Goal: Task Accomplishment & Management: Use online tool/utility

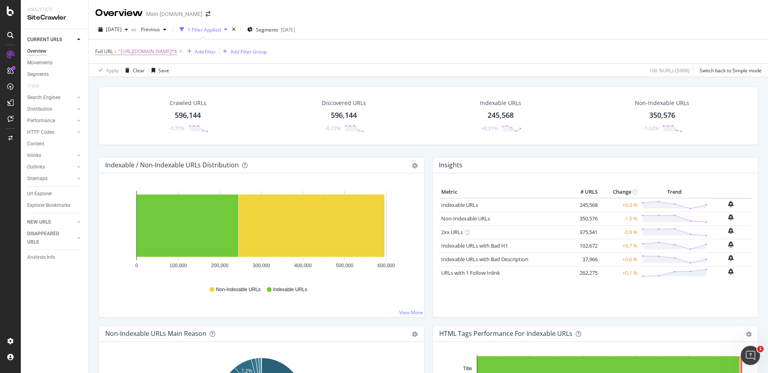
click at [568, 78] on div "Crawled URLs 596,144 -0.77% Discovered URLs 596,144 -0.77% Indexable URLs 245,5…" at bounding box center [428, 263] width 679 height 373
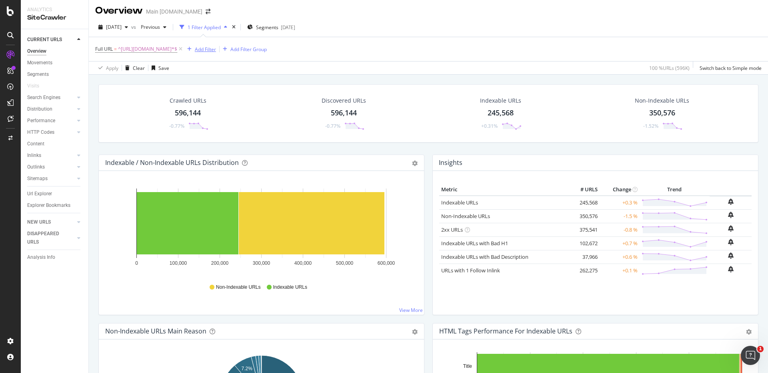
click at [199, 50] on div "Add Filter" at bounding box center [205, 49] width 21 height 7
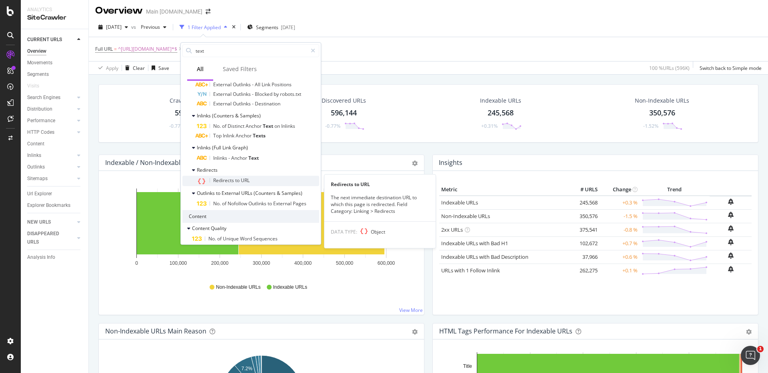
scroll to position [213, 0]
type input "t"
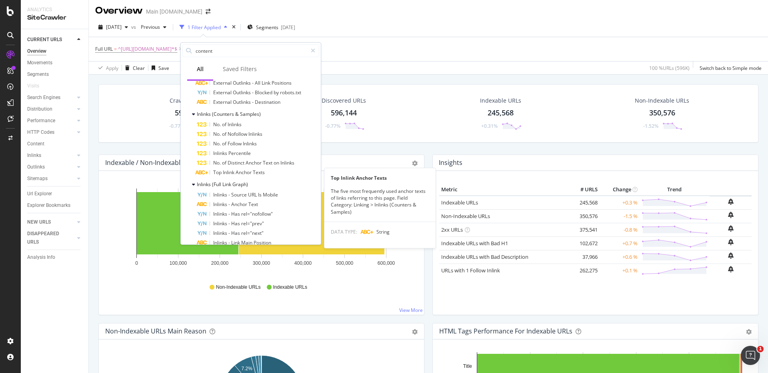
scroll to position [210, 0]
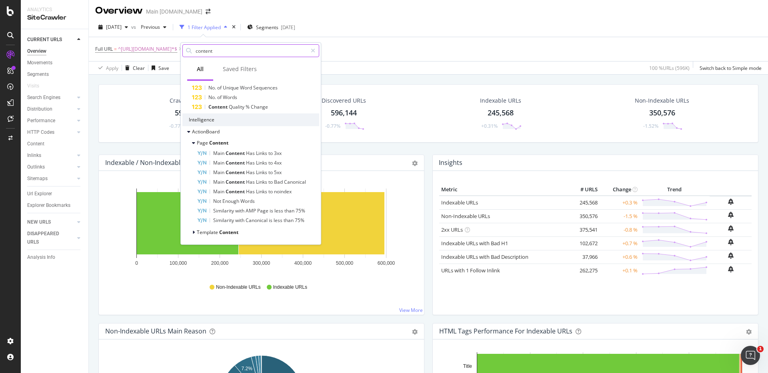
click at [232, 51] on input "content" at bounding box center [251, 51] width 112 height 12
type input "content"
click at [312, 48] on icon at bounding box center [313, 51] width 4 height 6
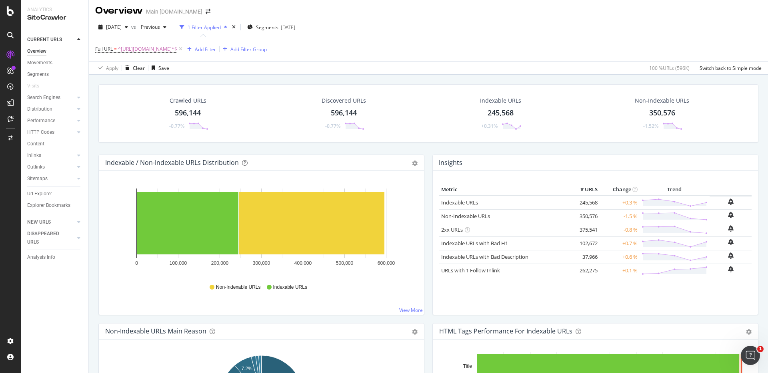
click at [378, 77] on div "Crawled URLs 596,144 -0.77% Discovered URLs 596,144 -0.77% Indexable URLs 245,5…" at bounding box center [428, 261] width 679 height 373
